Goal: Check status: Check status

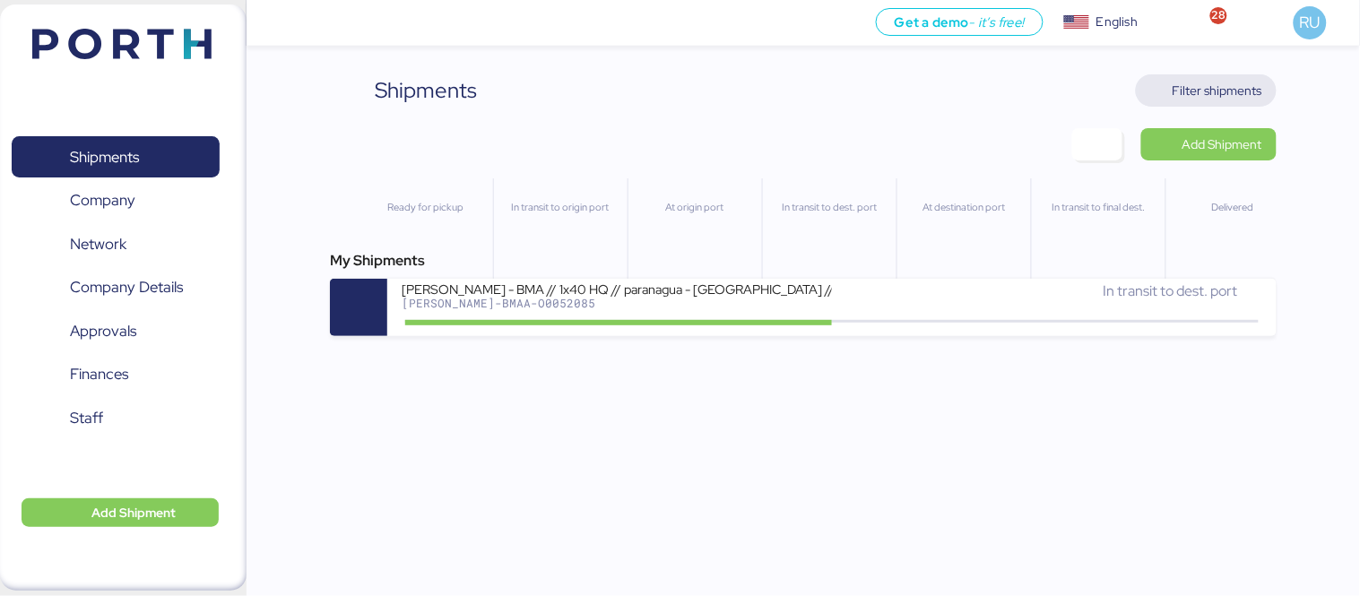
click at [1270, 90] on span "Filter shipments" at bounding box center [1205, 90] width 141 height 32
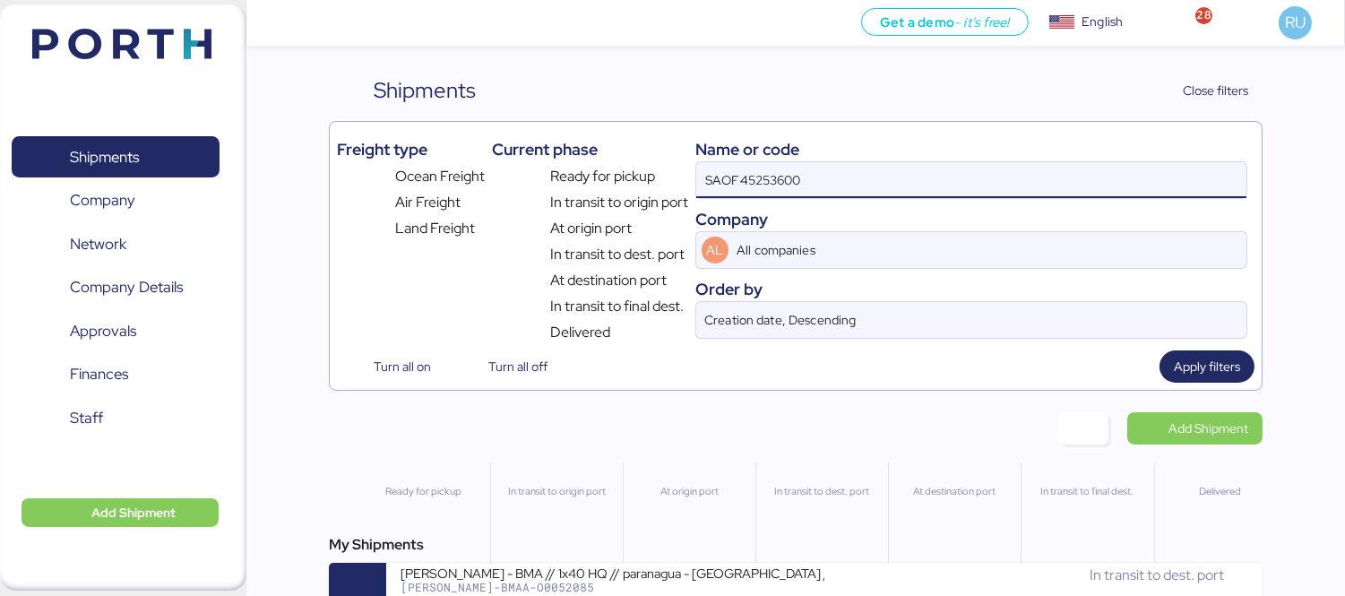
click at [843, 184] on input "SAOF45253600" at bounding box center [971, 180] width 550 height 36
paste input "O0052022"
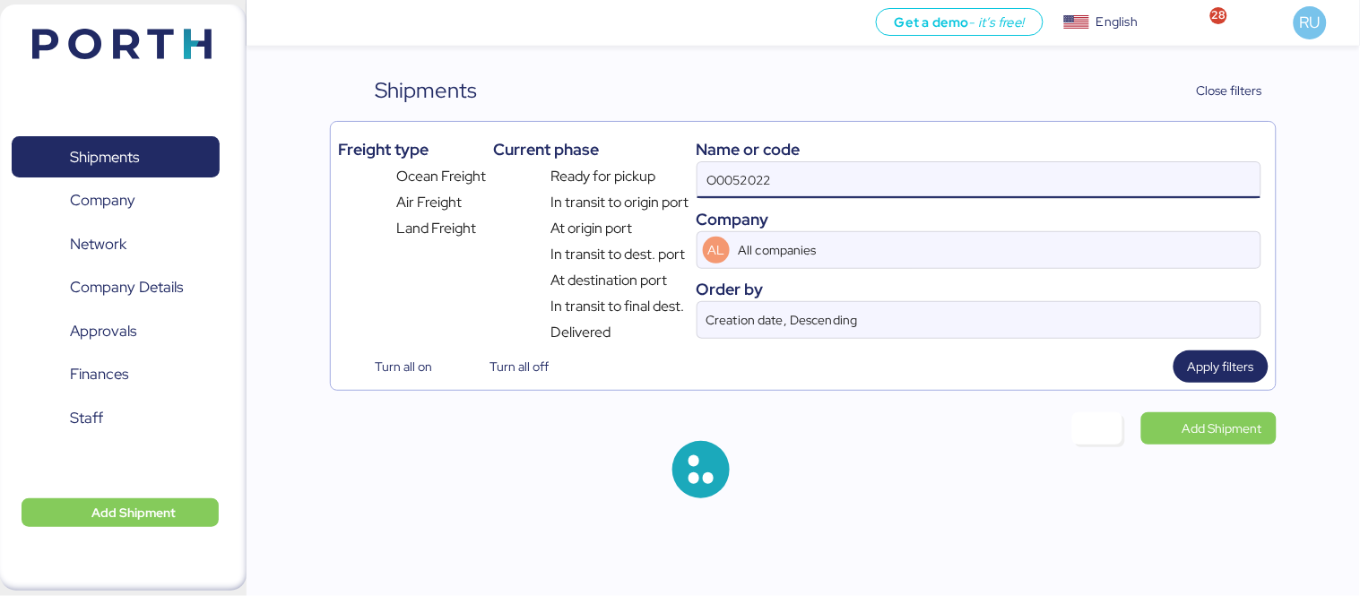
type input "O0052022"
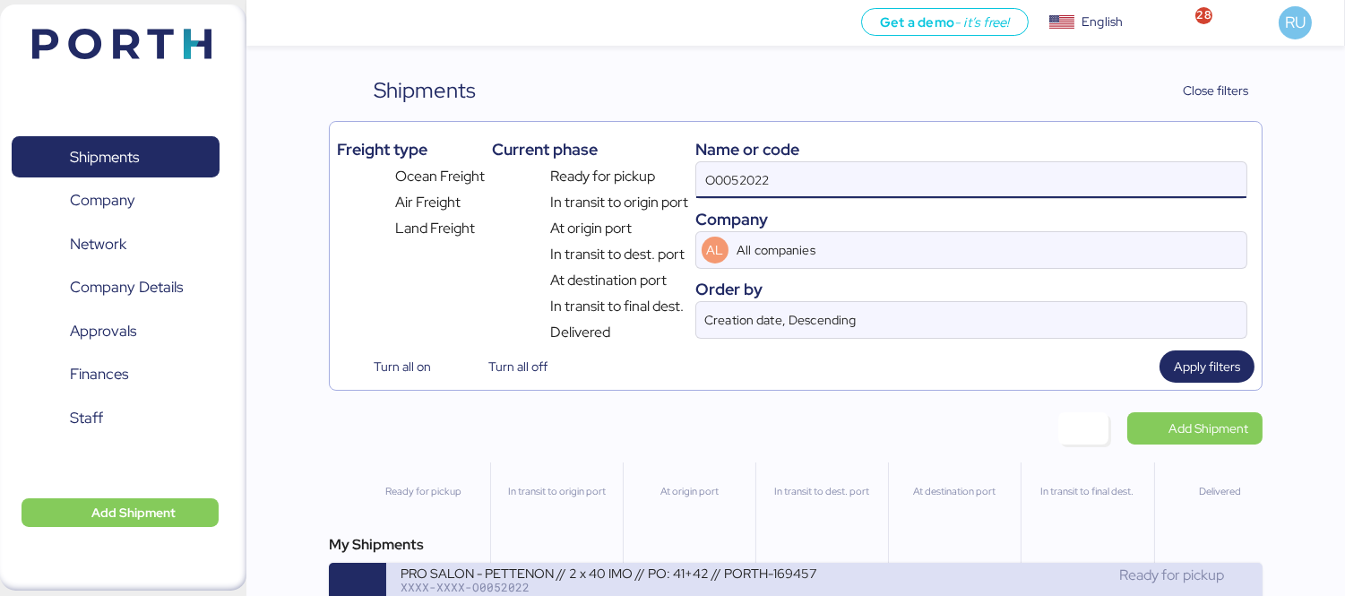
click at [695, 571] on div "PRO SALON - PETTENON // 2 x 40 IMO // PO: 41+42 // PORTH-169457" at bounding box center [613, 572] width 424 height 15
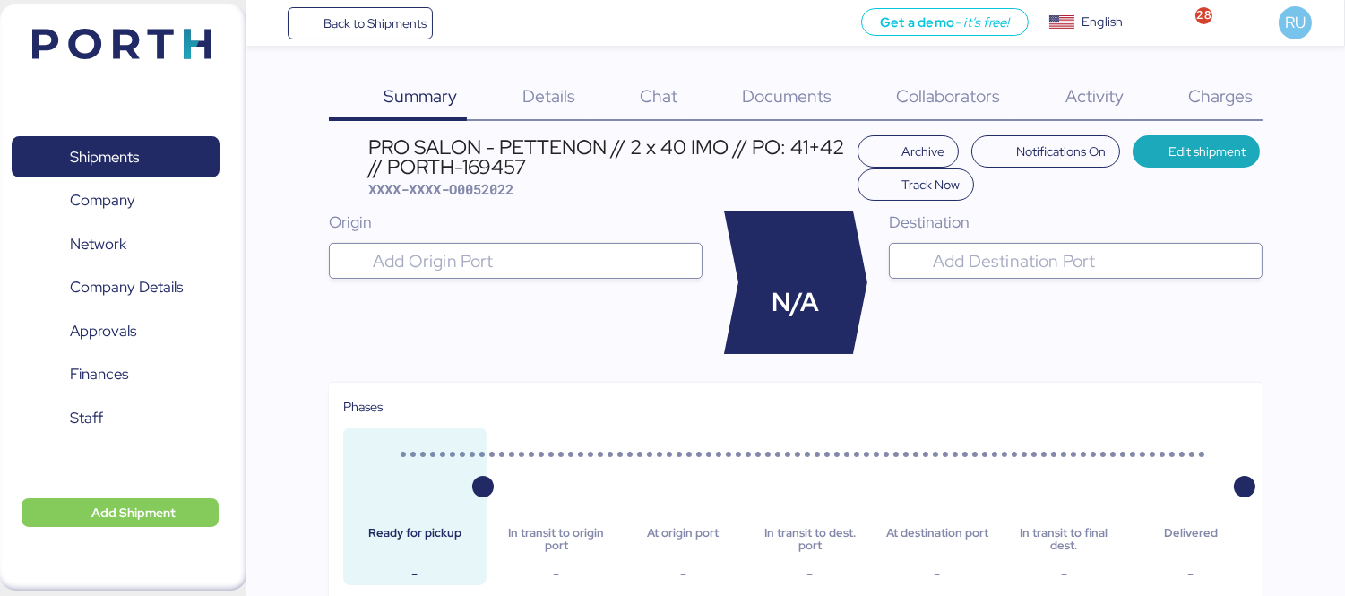
click at [1224, 93] on span "Charges" at bounding box center [1220, 95] width 65 height 23
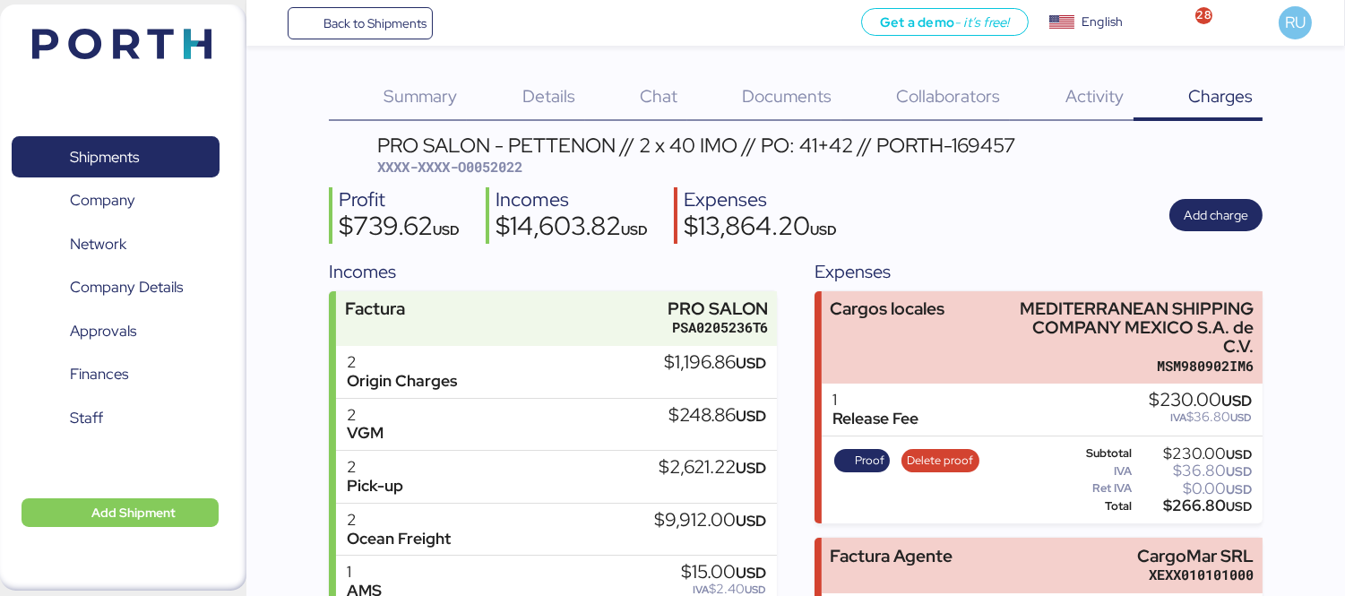
click at [136, 73] on div "Shipments 0 Company 0 Network 0 Company Details 0 Approvals 0 Finances 0 Staff …" at bounding box center [123, 297] width 246 height 586
click at [121, 50] on img at bounding box center [121, 44] width 179 height 30
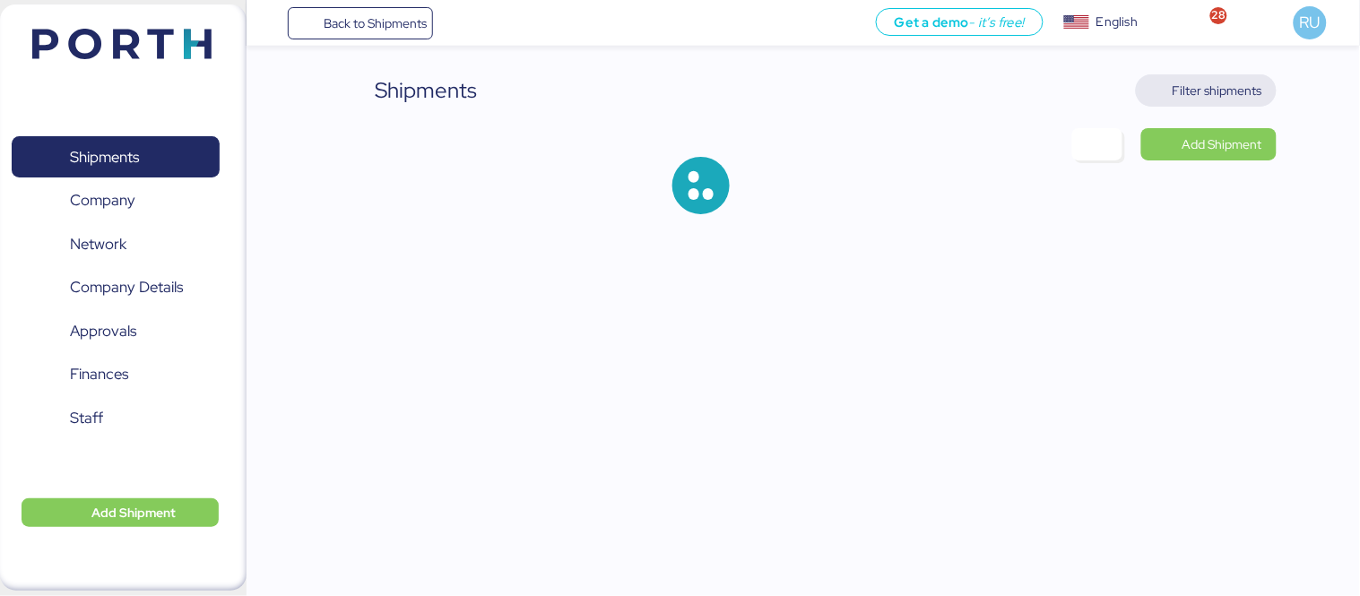
click at [1201, 78] on span "Filter shipments" at bounding box center [1206, 90] width 112 height 25
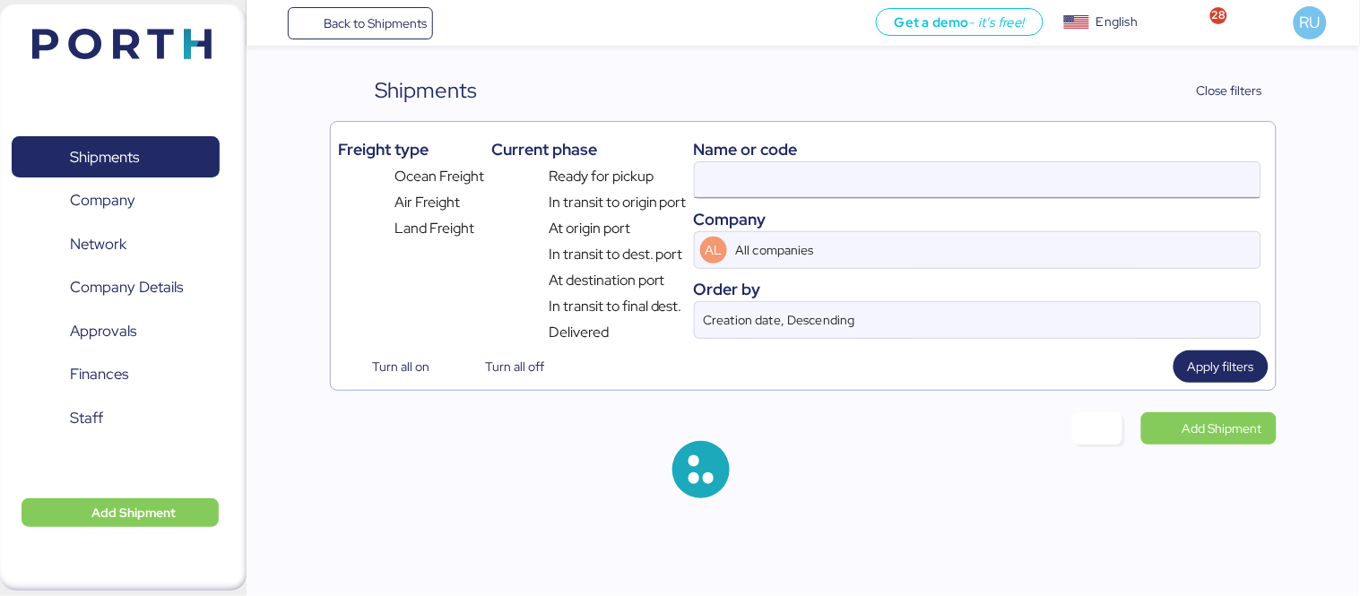
click at [869, 168] on input at bounding box center [977, 180] width 565 height 36
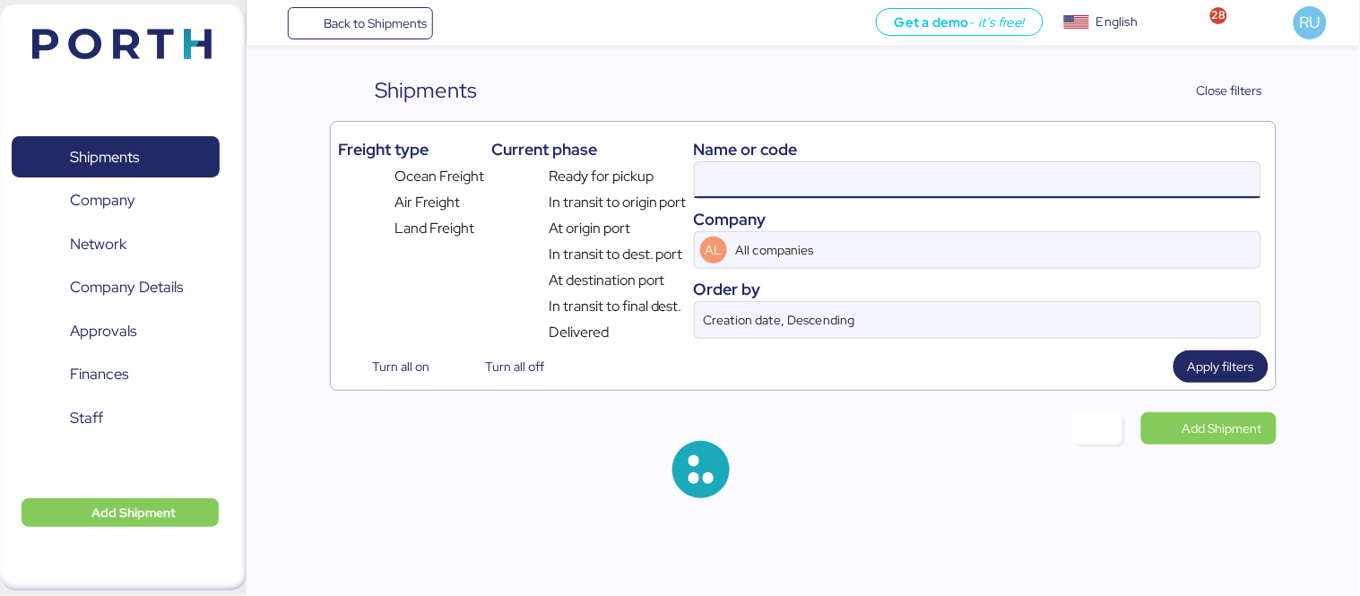
paste input "O0052015"
type input "O0052015"
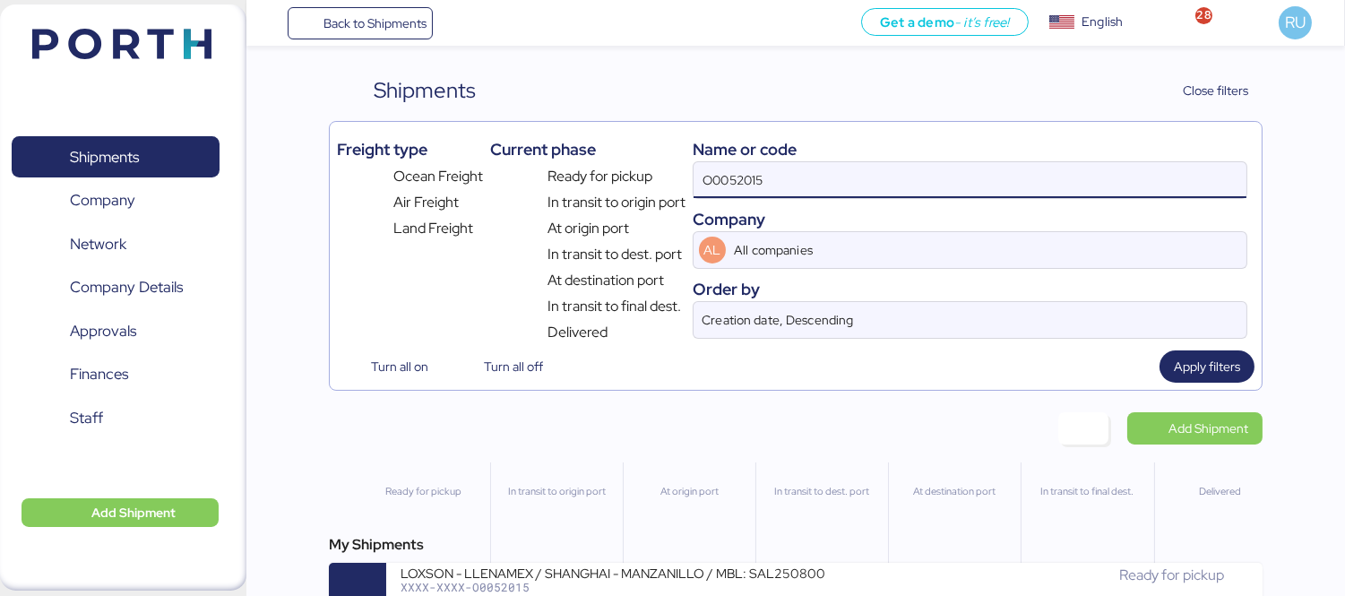
scroll to position [42, 0]
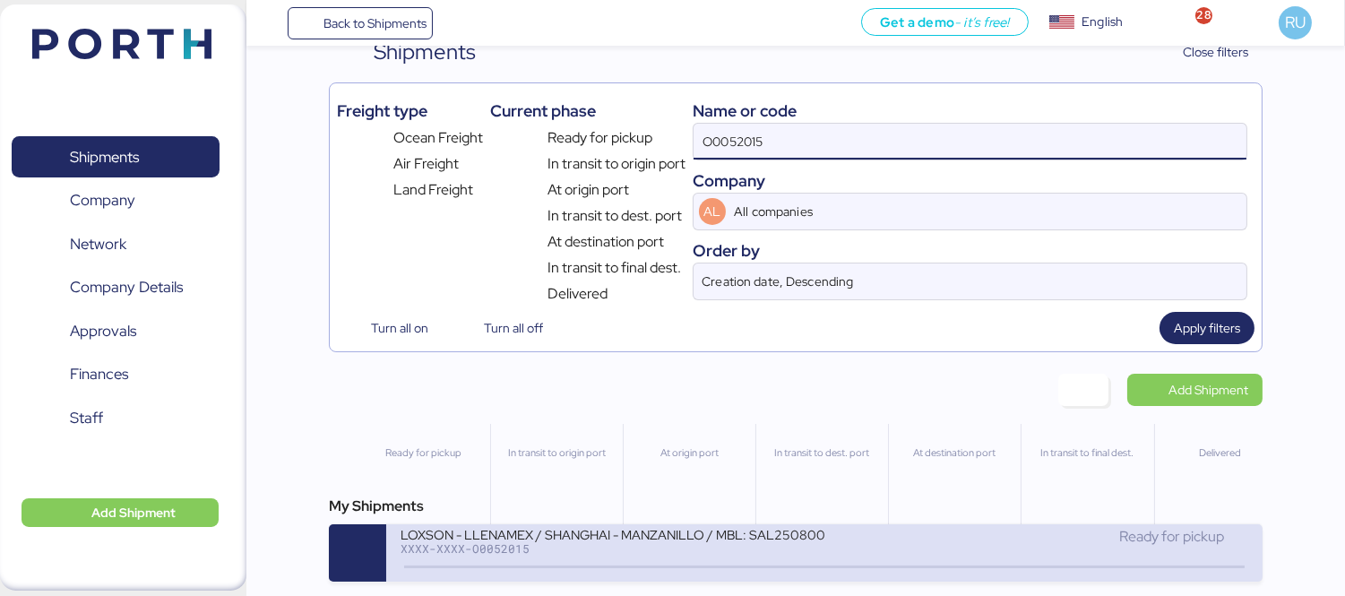
click at [723, 531] on div "LOXSON - LLENAMEX / SHANGHAI - MANZANILLO / MBL: SAL25080009 - HBL: KSSE2508020…" at bounding box center [613, 533] width 424 height 15
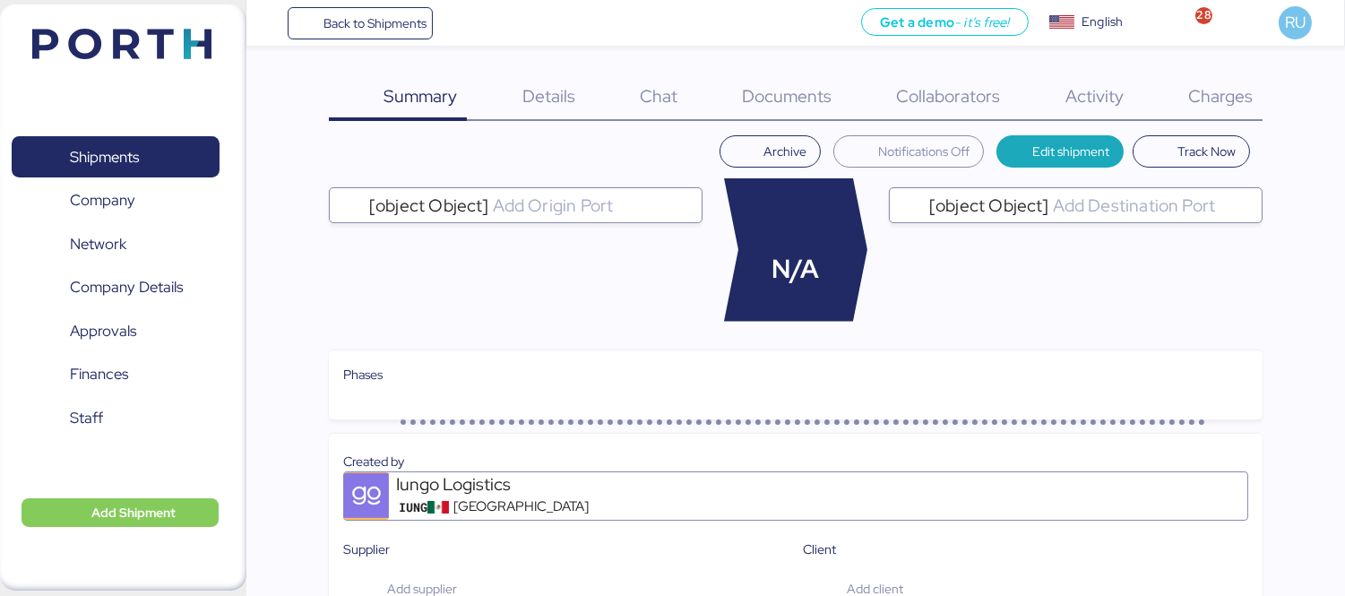
click at [1222, 96] on span "Charges" at bounding box center [1220, 95] width 65 height 23
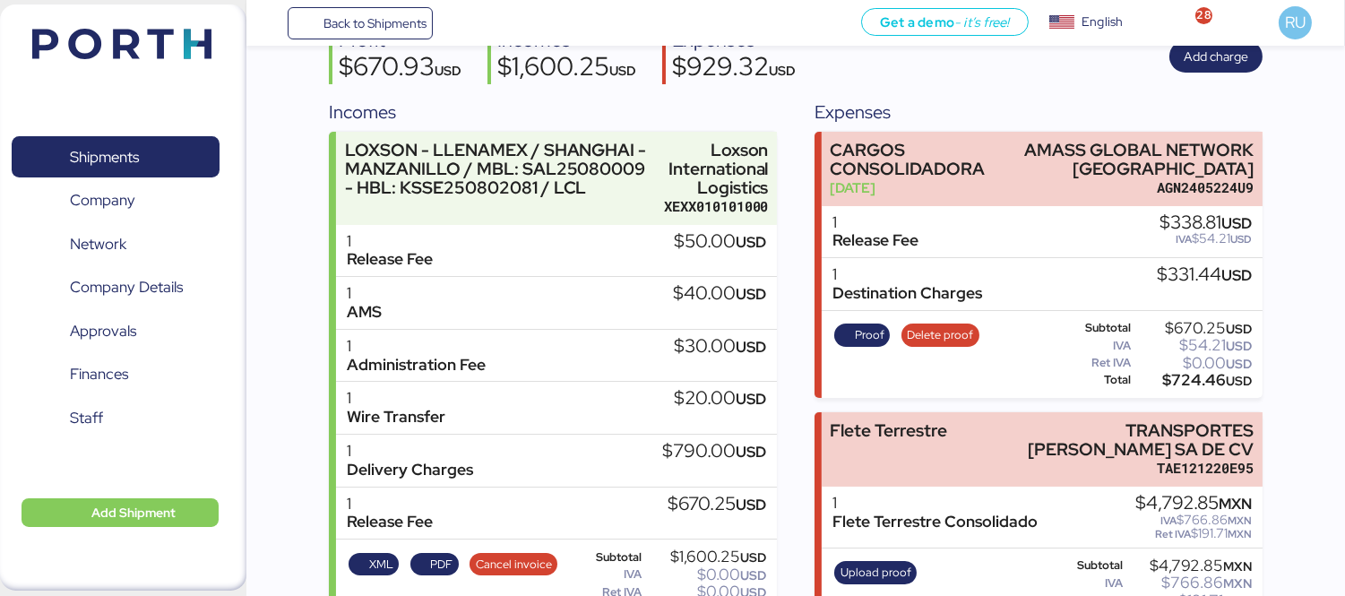
scroll to position [230, 0]
